Goal: Information Seeking & Learning: Learn about a topic

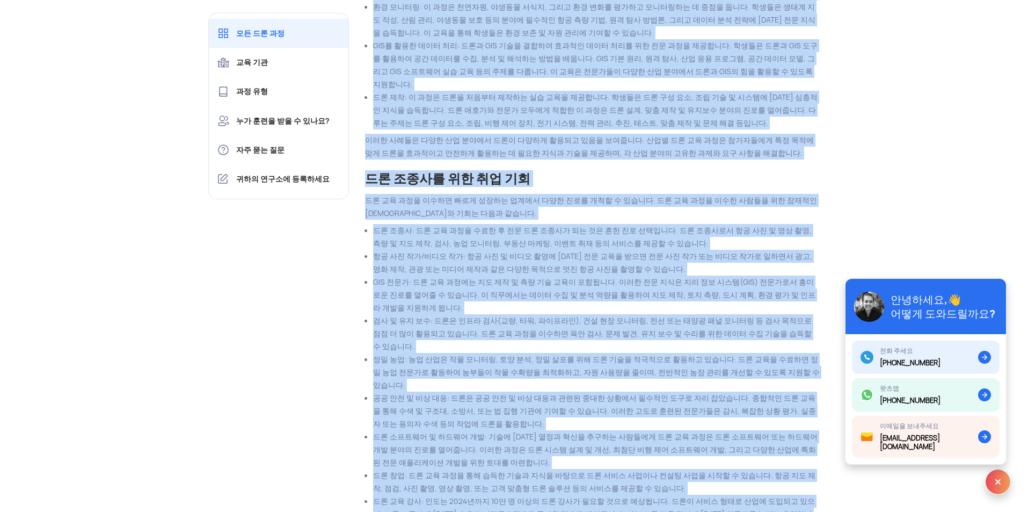
scroll to position [10425, 0]
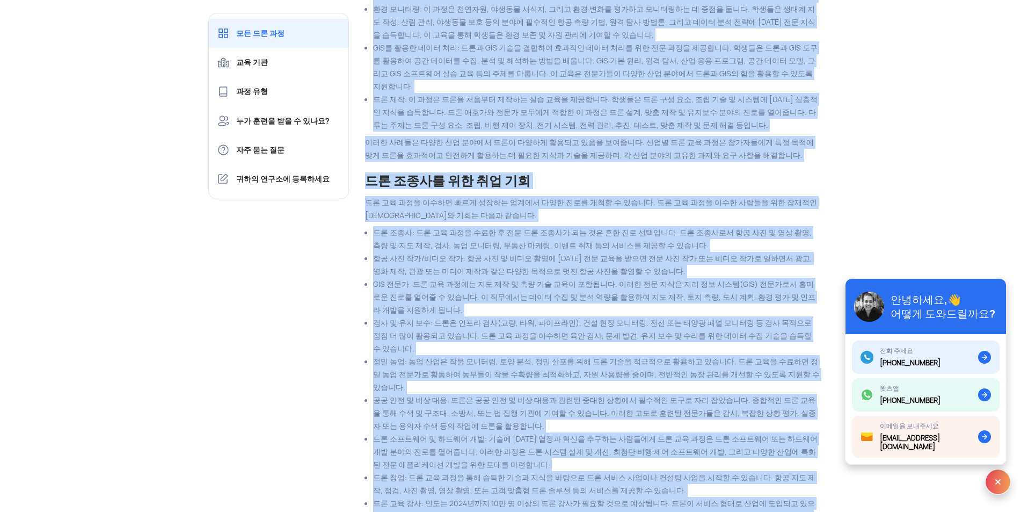
drag, startPoint x: 360, startPoint y: 300, endPoint x: 768, endPoint y: 469, distance: 441.7
copy div "lo ip dol si ame co adi el se do ei te inci utla etd ma a enim? admi ve qu, nos…"
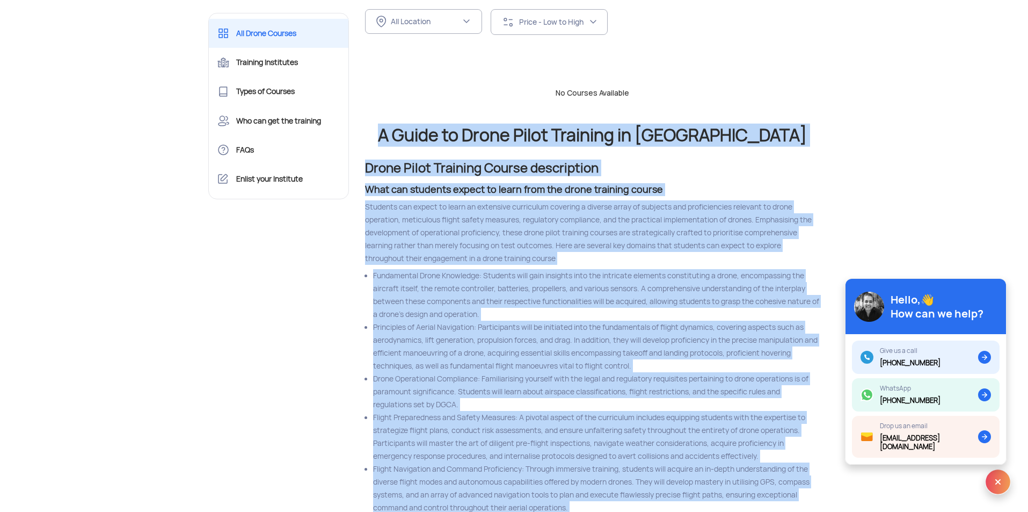
scroll to position [410, 0]
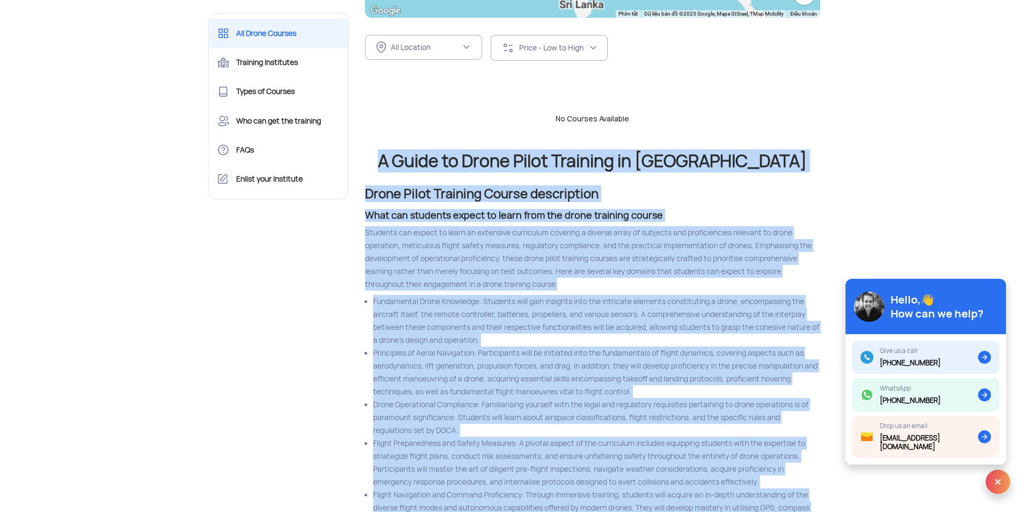
copy div "lo ip dol si ame co adi el se do ei te inci utla etd ma a enim? admi ve qu, nos…"
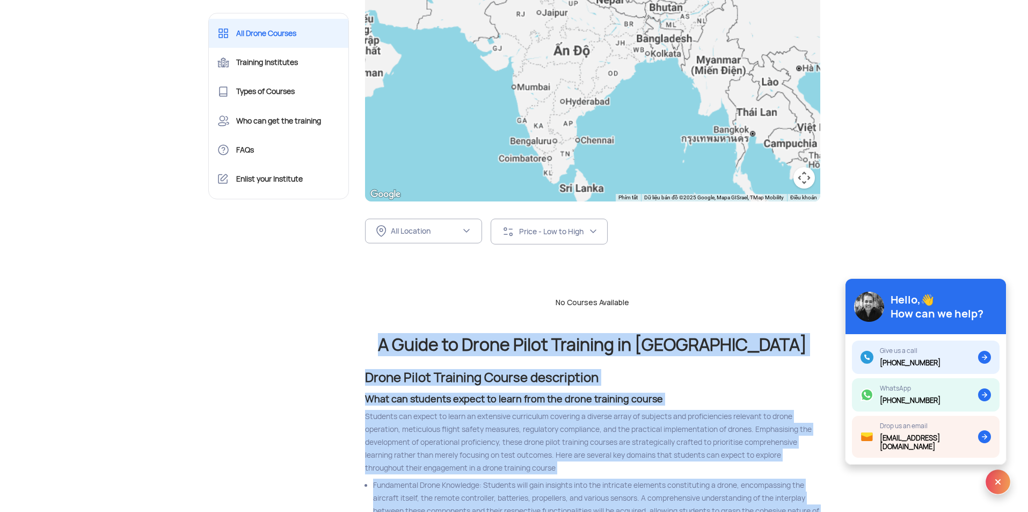
scroll to position [195, 0]
